Goal: Find contact information: Find contact information

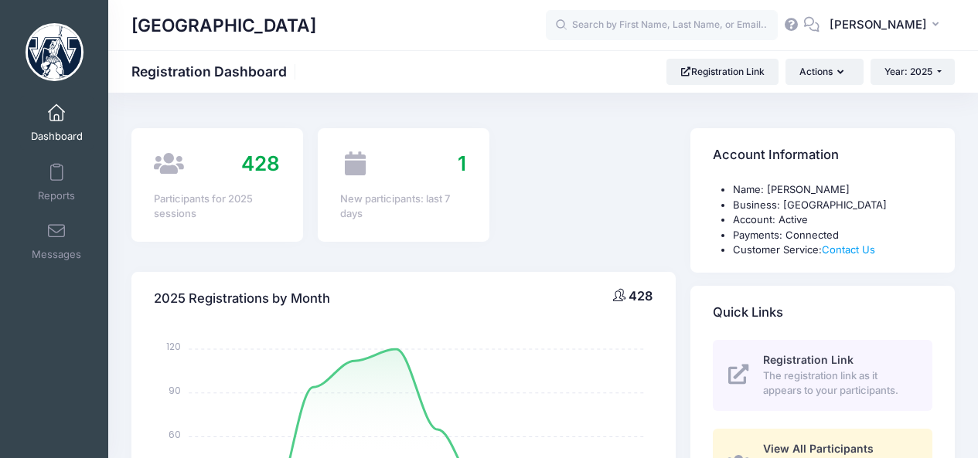
select select
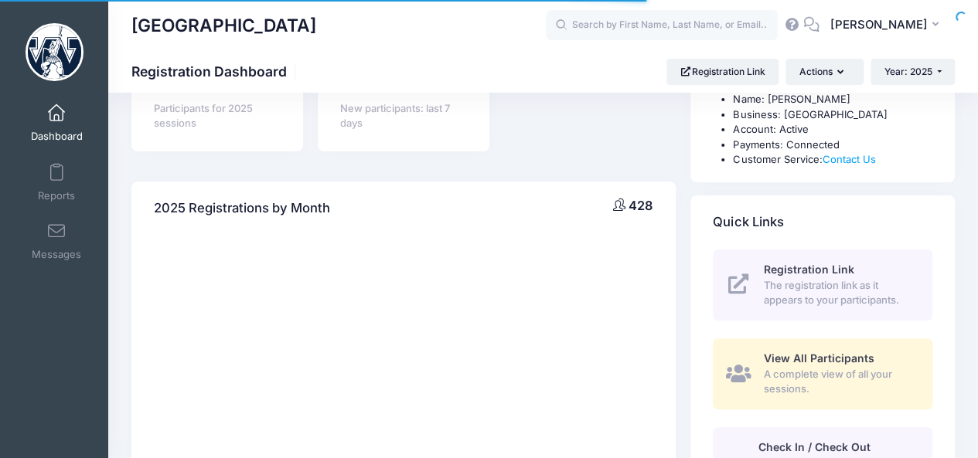
select select
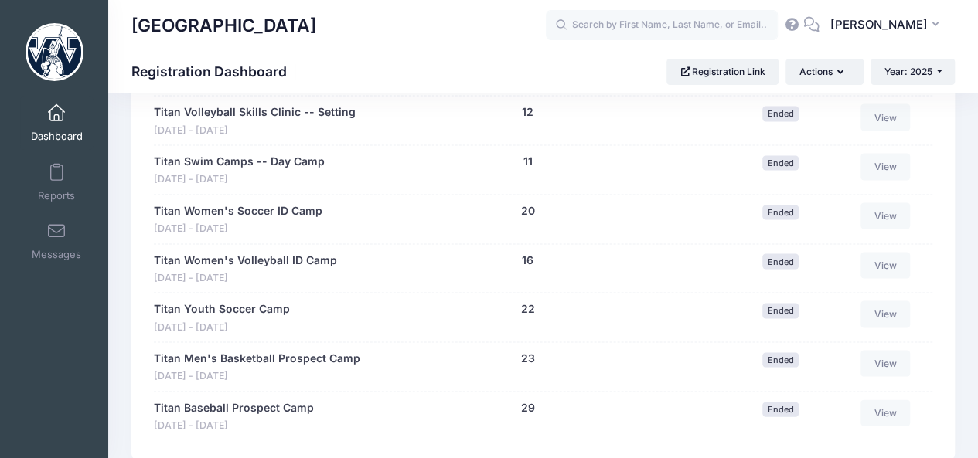
scroll to position [1486, 0]
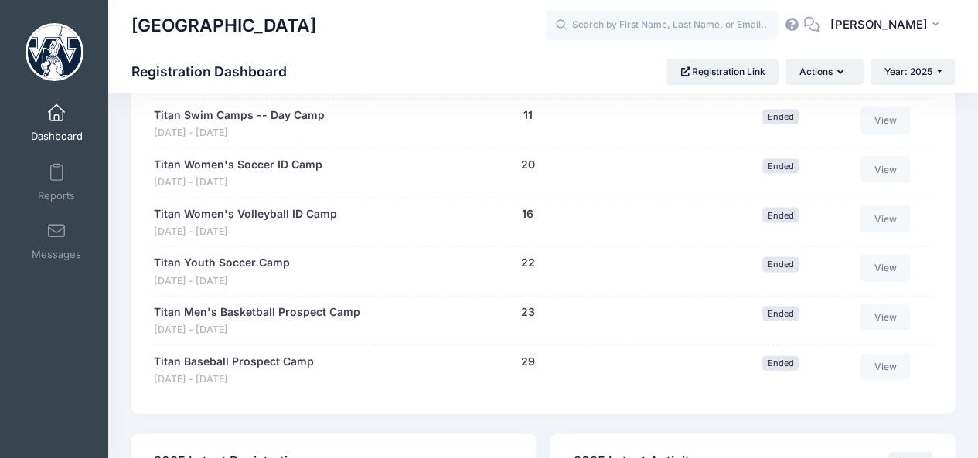
drag, startPoint x: 989, startPoint y: 66, endPoint x: 945, endPoint y: 350, distance: 287.7
click at [893, 370] on link "View" at bounding box center [884, 367] width 49 height 26
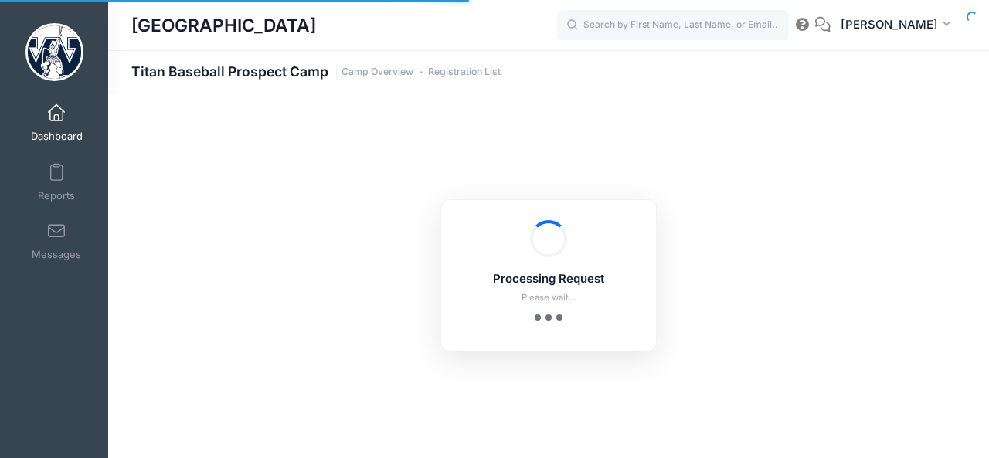
select select "10"
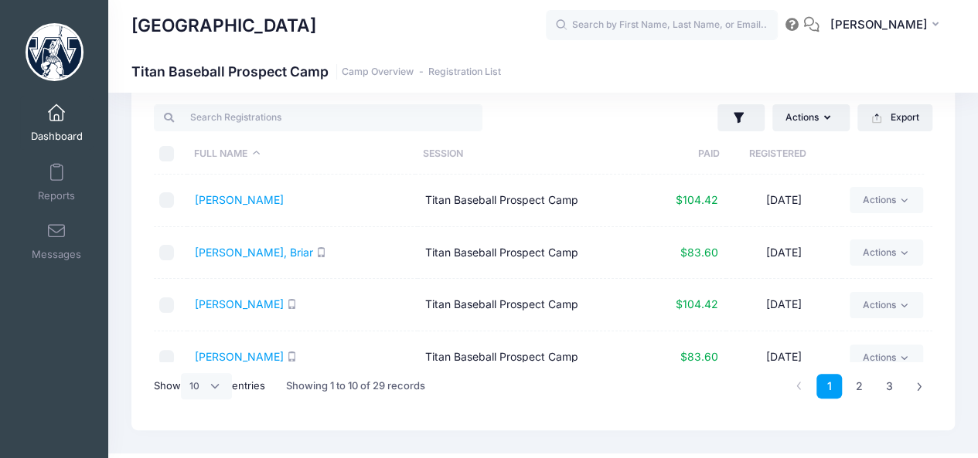
scroll to position [44, 0]
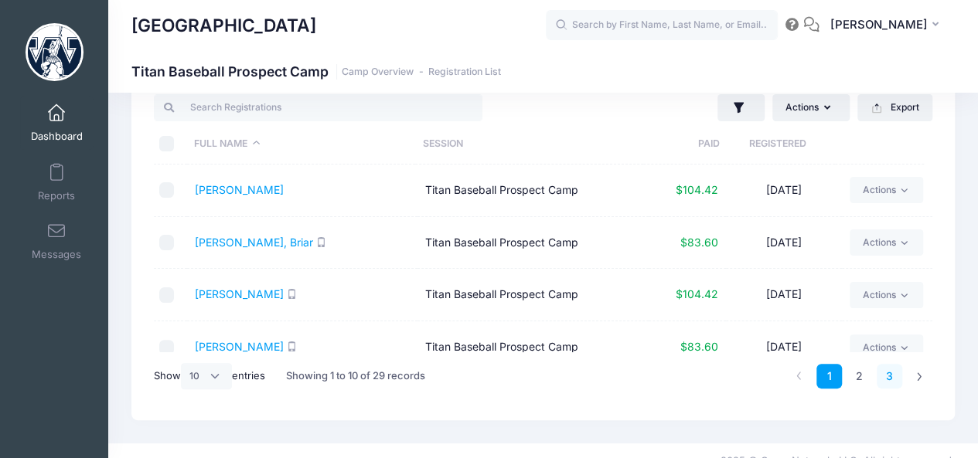
click at [890, 378] on link "3" at bounding box center [890, 377] width 26 height 26
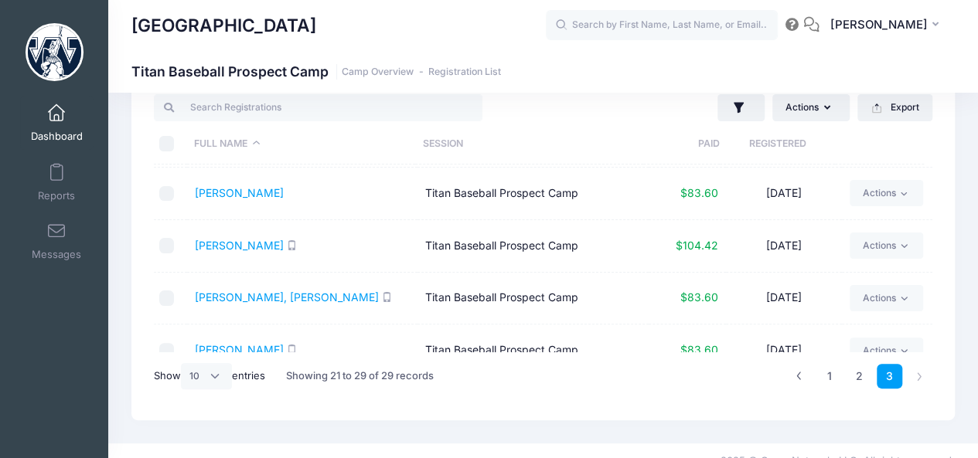
scroll to position [180, 0]
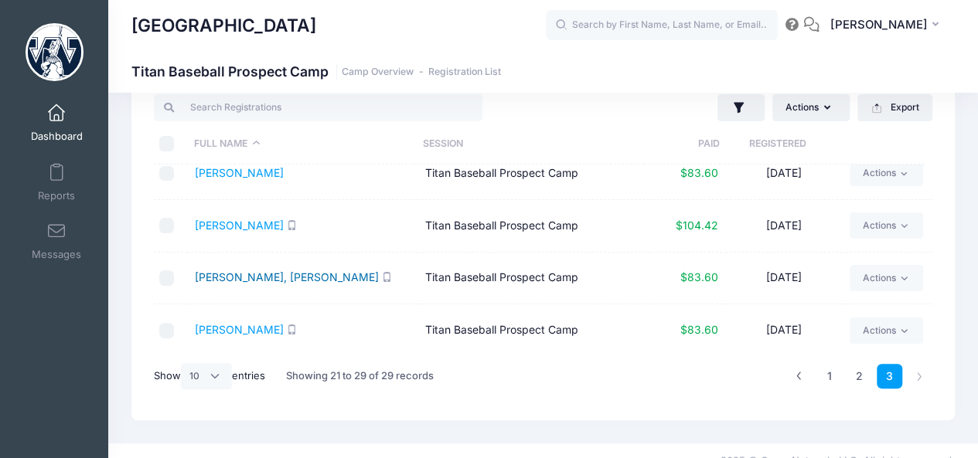
click at [251, 272] on link "[PERSON_NAME], [PERSON_NAME]" at bounding box center [287, 277] width 184 height 13
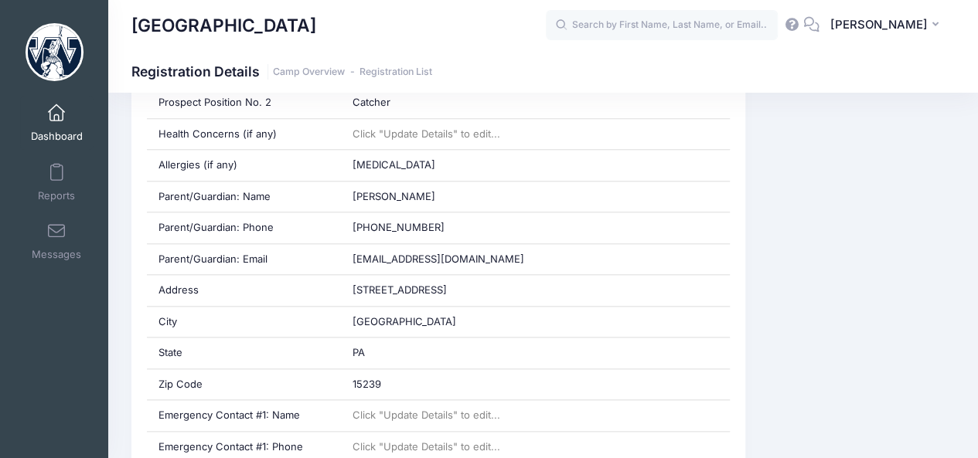
scroll to position [697, 0]
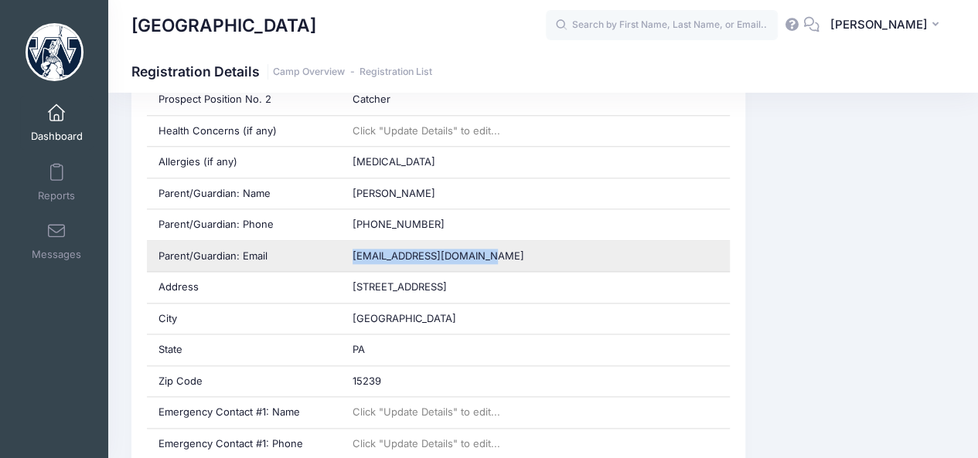
drag, startPoint x: 515, startPoint y: 247, endPoint x: 352, endPoint y: 257, distance: 163.4
click at [352, 257] on div "[EMAIL_ADDRESS][DOMAIN_NAME]" at bounding box center [535, 256] width 389 height 31
copy span "[EMAIL_ADDRESS][DOMAIN_NAME]"
